Goal: Obtain resource: Download file/media

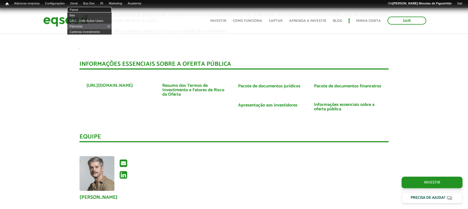
click at [80, 9] on link "Painel" at bounding box center [89, 10] width 44 height 6
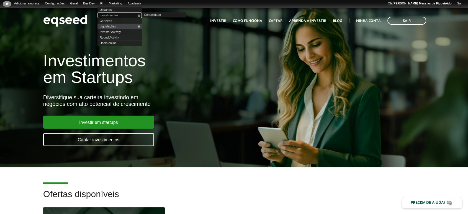
click at [111, 15] on link "Investimentos" at bounding box center [120, 15] width 44 height 6
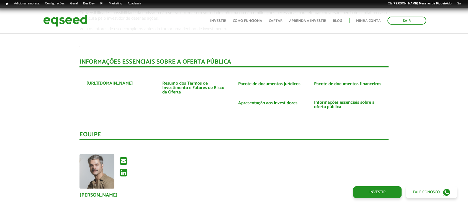
scroll to position [1015, 0]
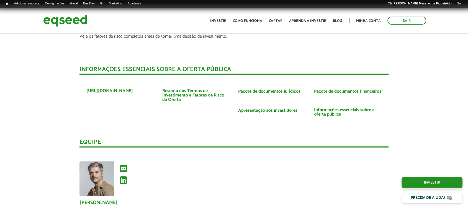
scroll to position [1015, 0]
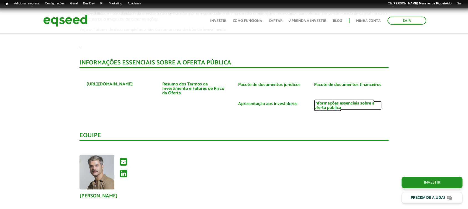
click at [324, 101] on link "Informações essenciais sobre a oferta pública" at bounding box center [348, 105] width 68 height 9
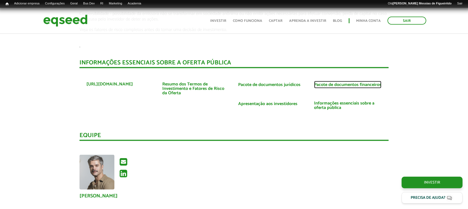
click at [339, 83] on link "Pacote de documentos financeiros" at bounding box center [347, 85] width 67 height 4
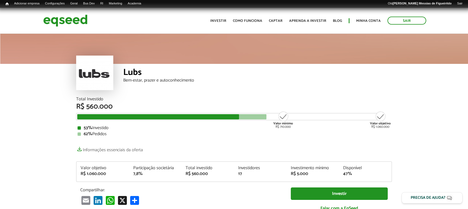
scroll to position [0, 0]
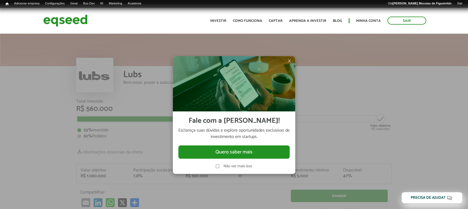
click at [291, 60] on span "×" at bounding box center [289, 61] width 3 height 7
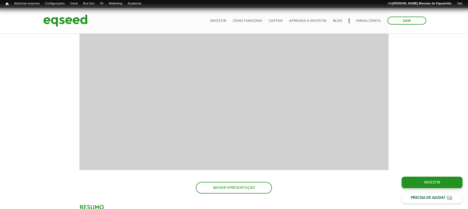
scroll to position [507, 0]
